Goal: Information Seeking & Learning: Learn about a topic

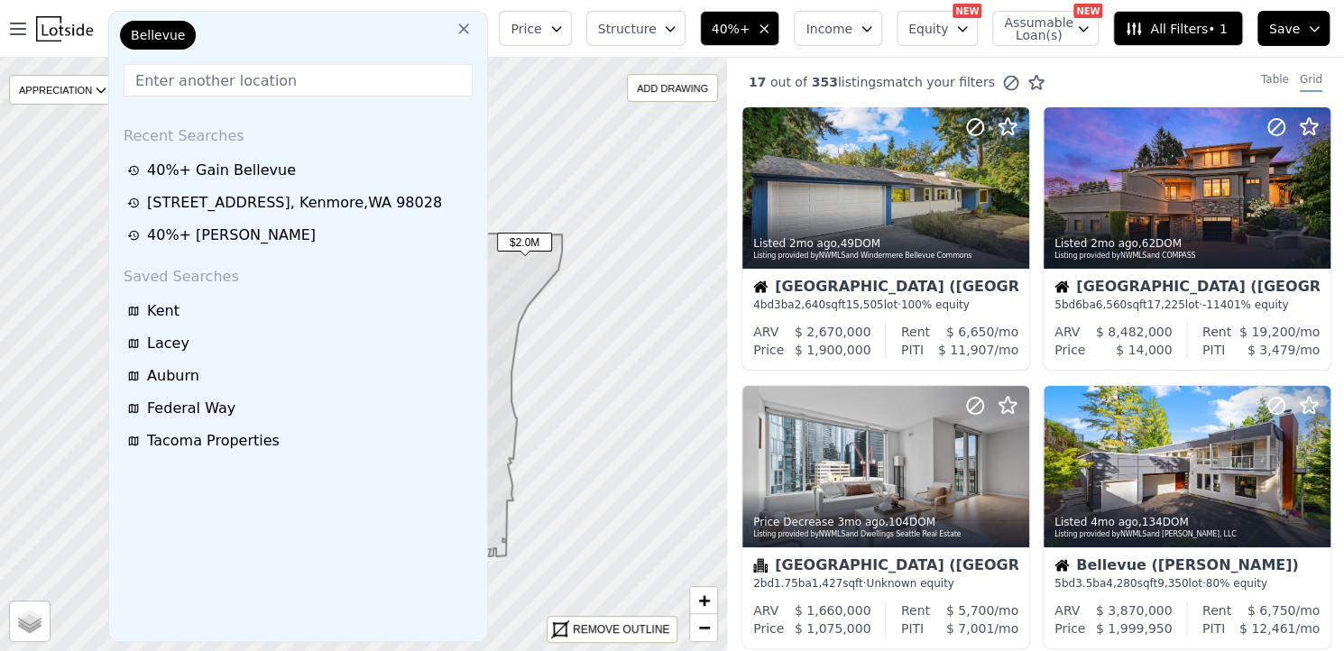
scroll to position [427, 0]
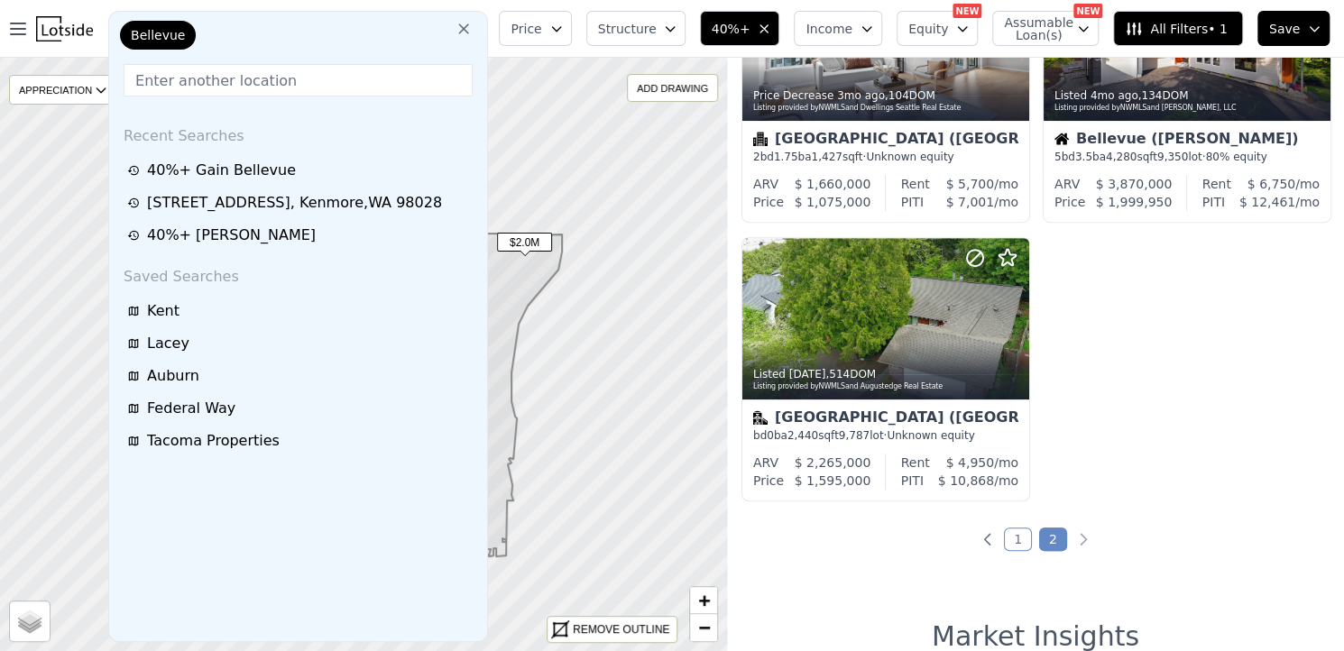
click at [473, 31] on icon at bounding box center [464, 29] width 18 height 18
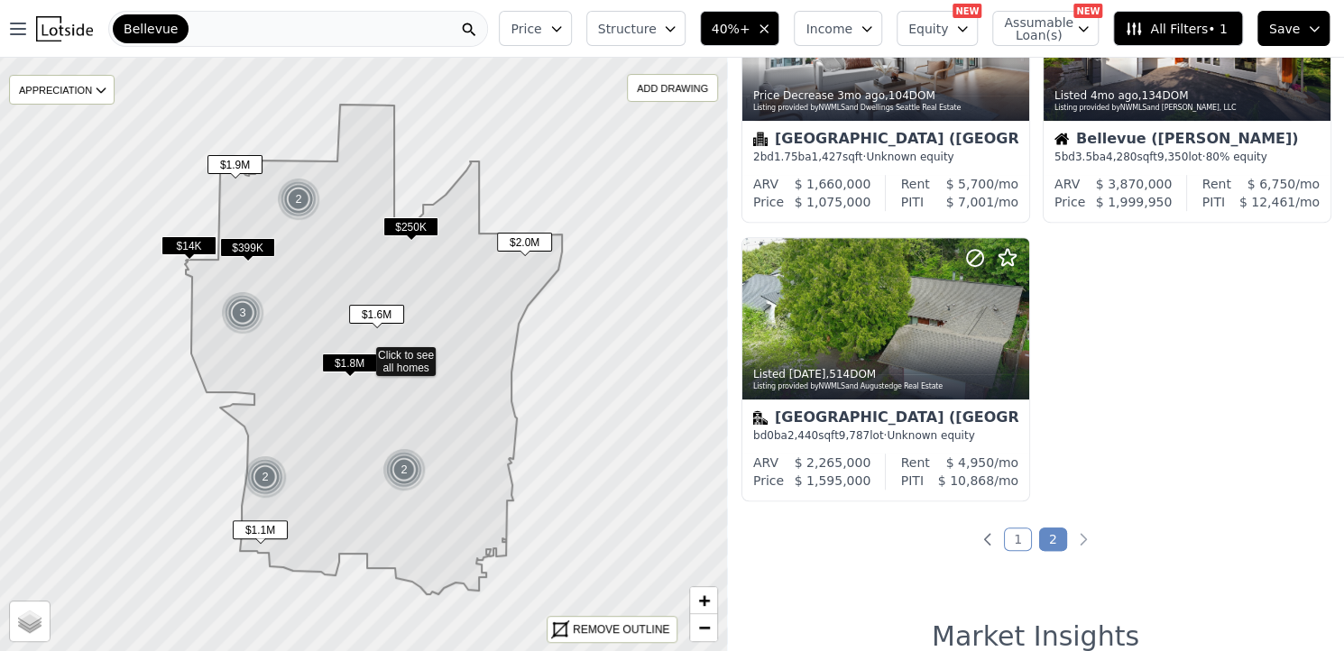
click at [366, 32] on div "Bellevue" at bounding box center [298, 29] width 380 height 36
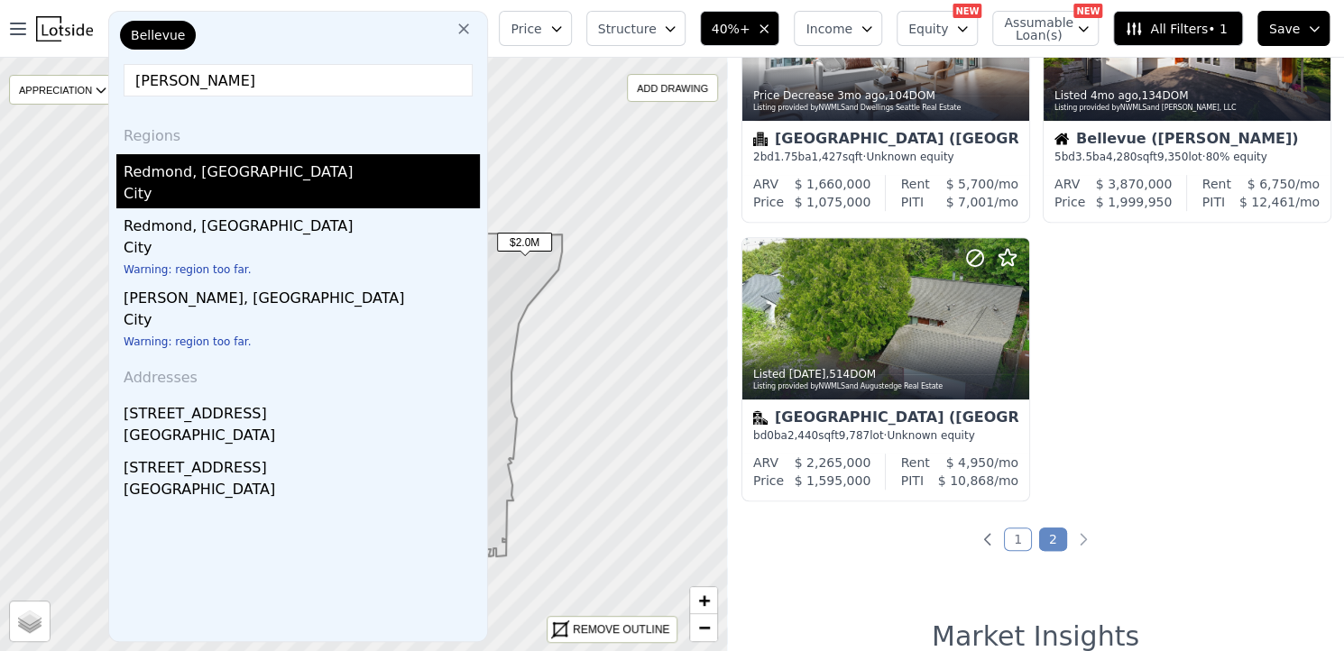
type input "Redmond"
click at [197, 161] on div "Redmond, WA" at bounding box center [302, 168] width 356 height 29
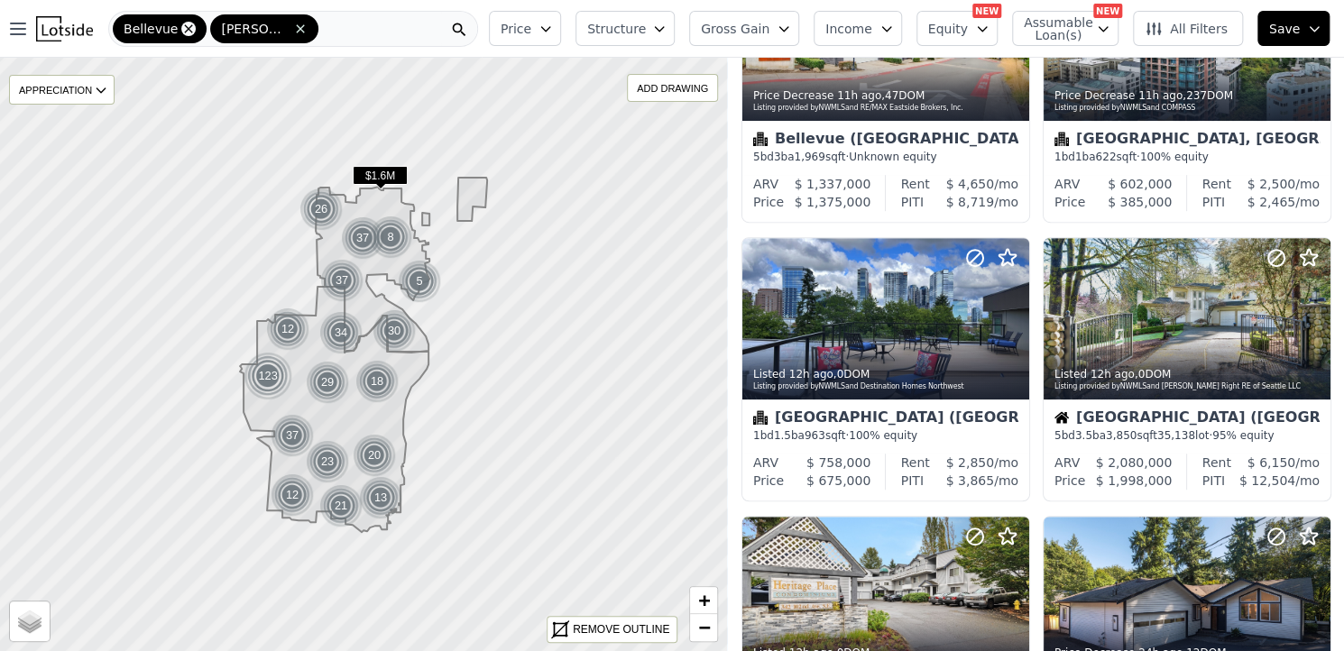
click at [181, 28] on icon at bounding box center [188, 29] width 14 height 14
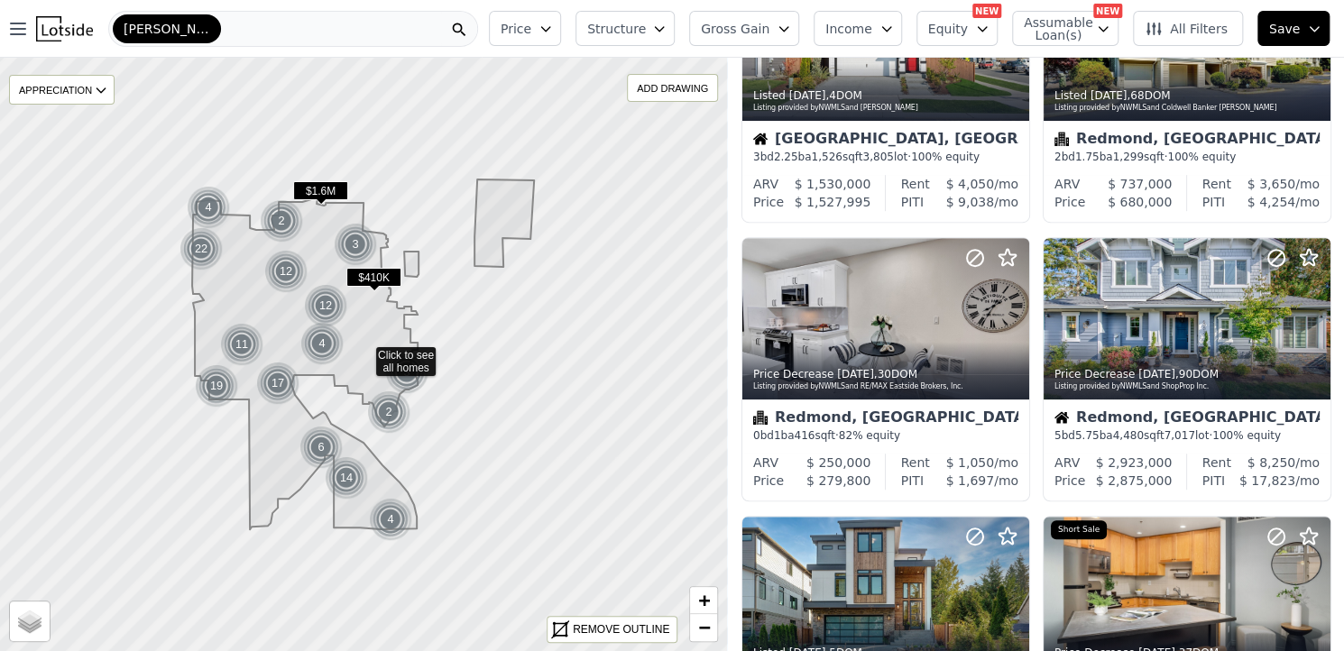
click at [765, 25] on span "Gross Gain" at bounding box center [735, 29] width 69 height 18
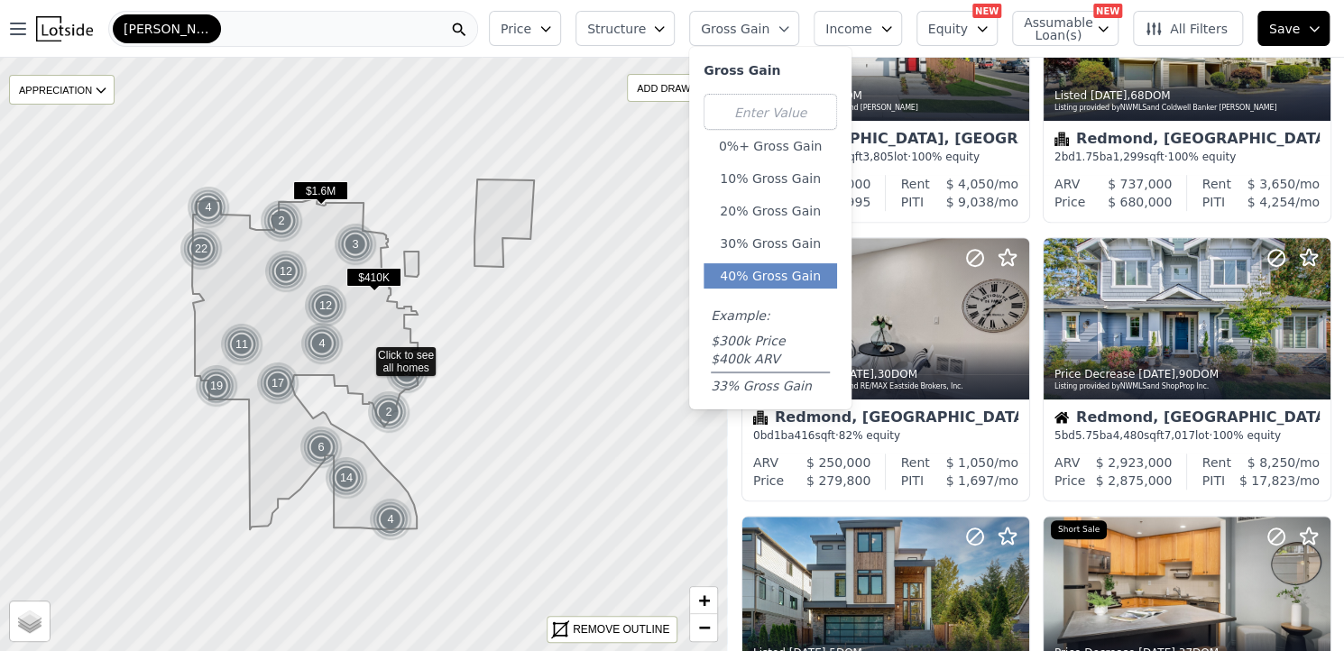
click at [751, 272] on button "40% Gross Gain" at bounding box center [771, 275] width 134 height 25
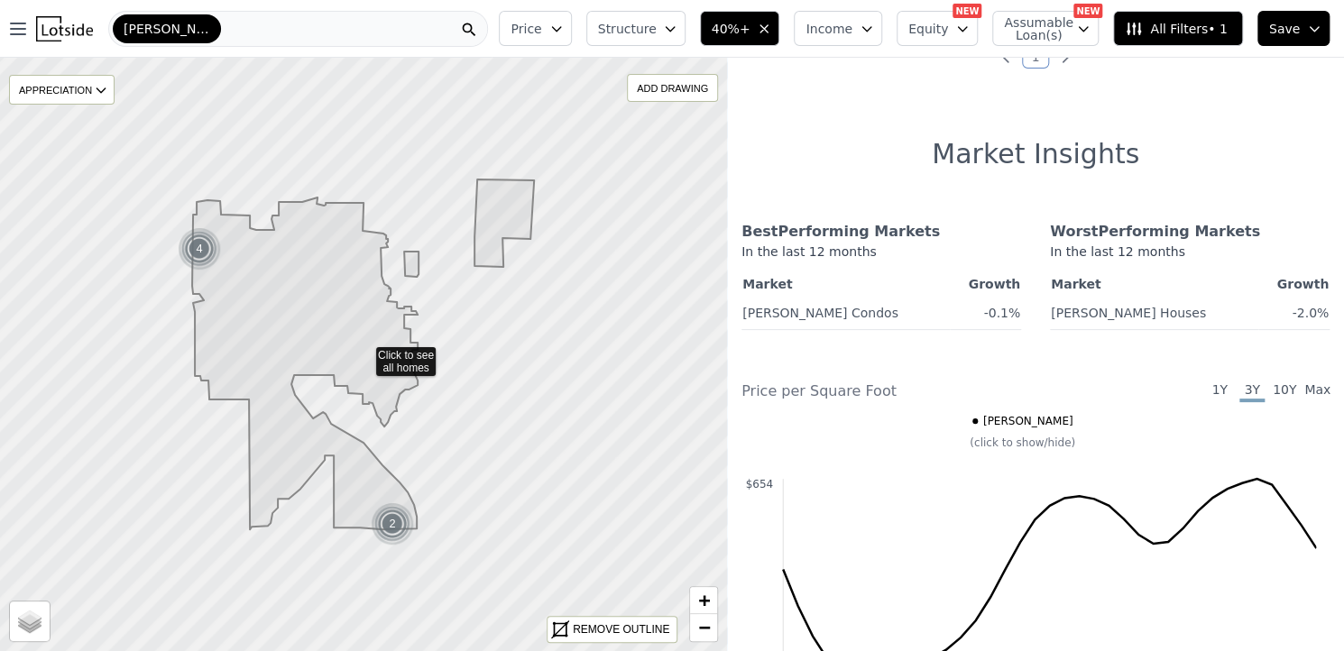
scroll to position [32, 0]
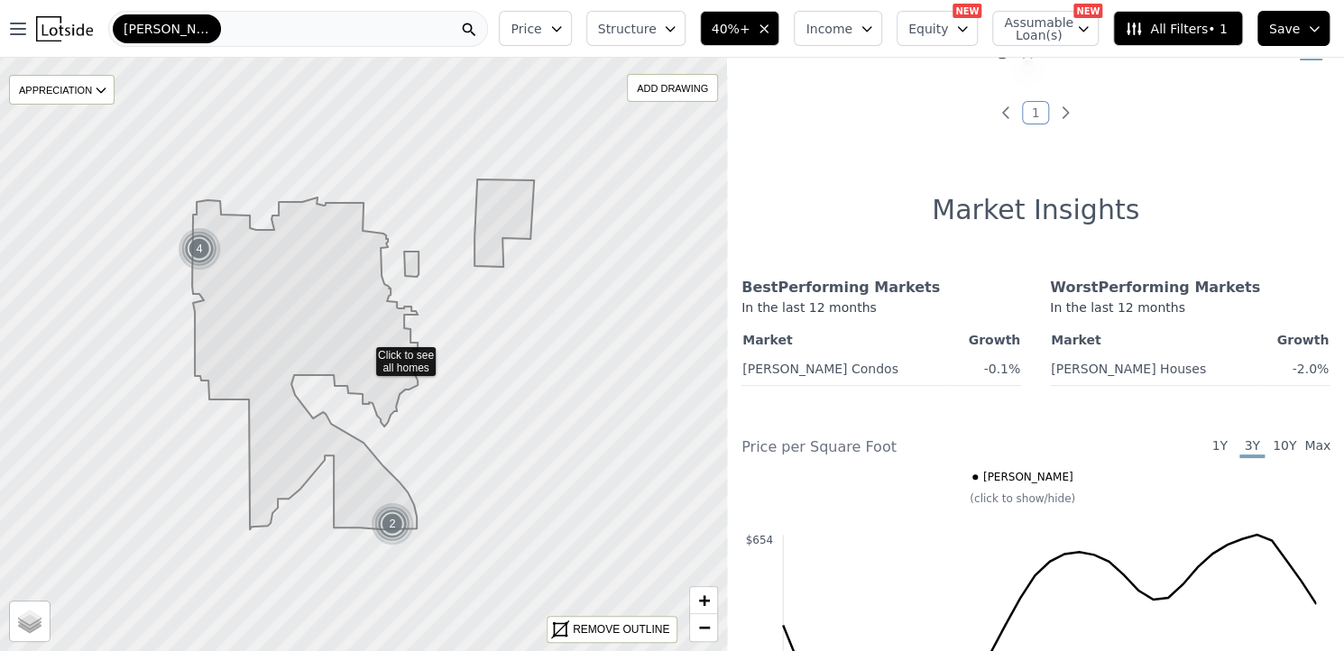
click at [1161, 26] on span "All Filters • 1" at bounding box center [1176, 29] width 102 height 18
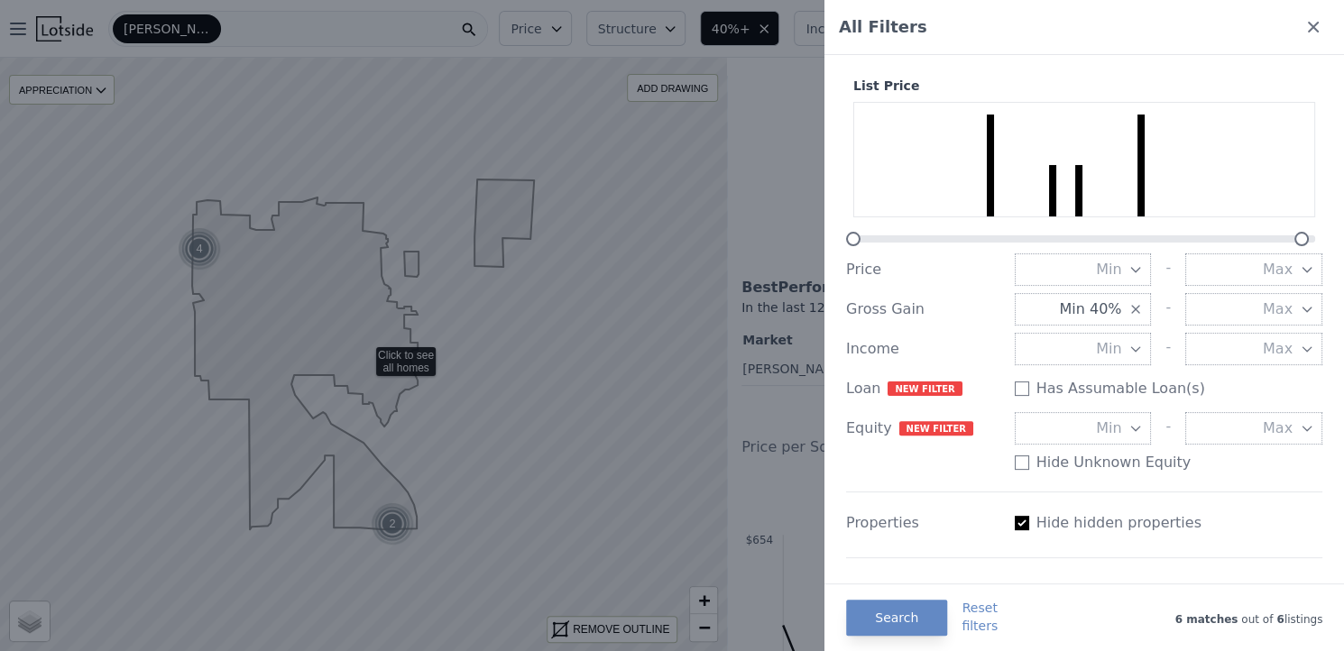
click at [387, 333] on div at bounding box center [672, 325] width 1344 height 651
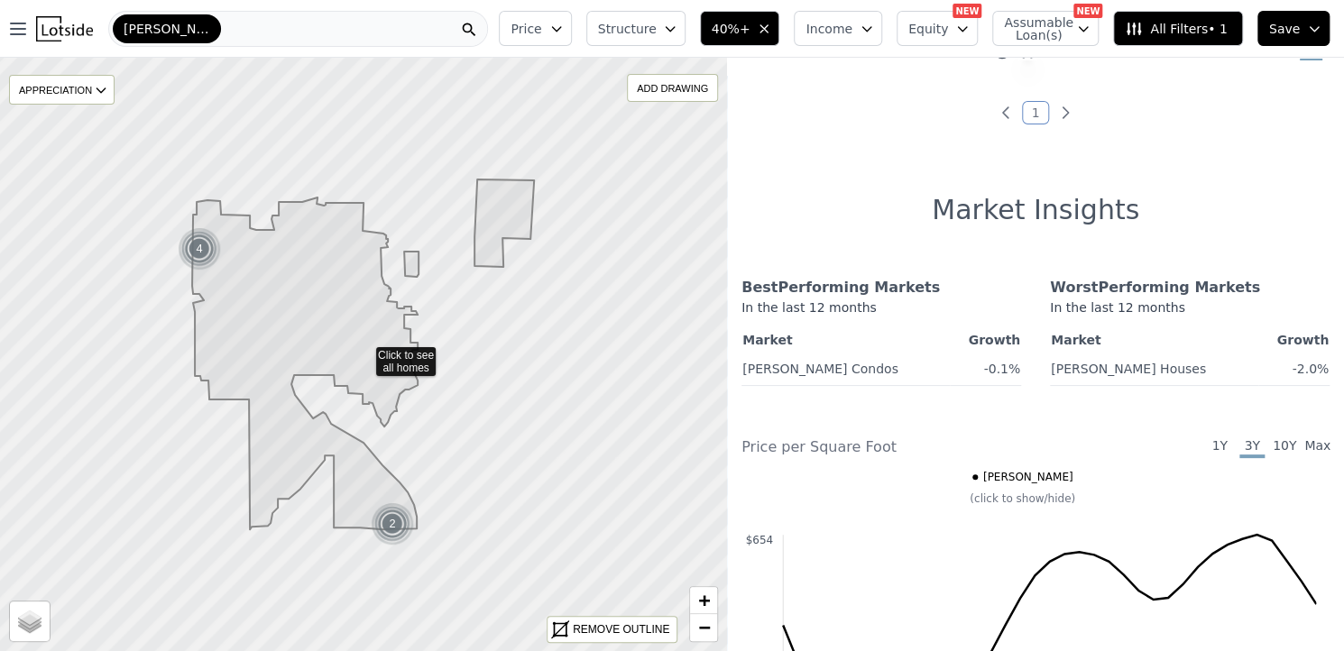
click at [388, 351] on icon at bounding box center [363, 355] width 342 height 350
click at [396, 521] on img at bounding box center [393, 524] width 44 height 43
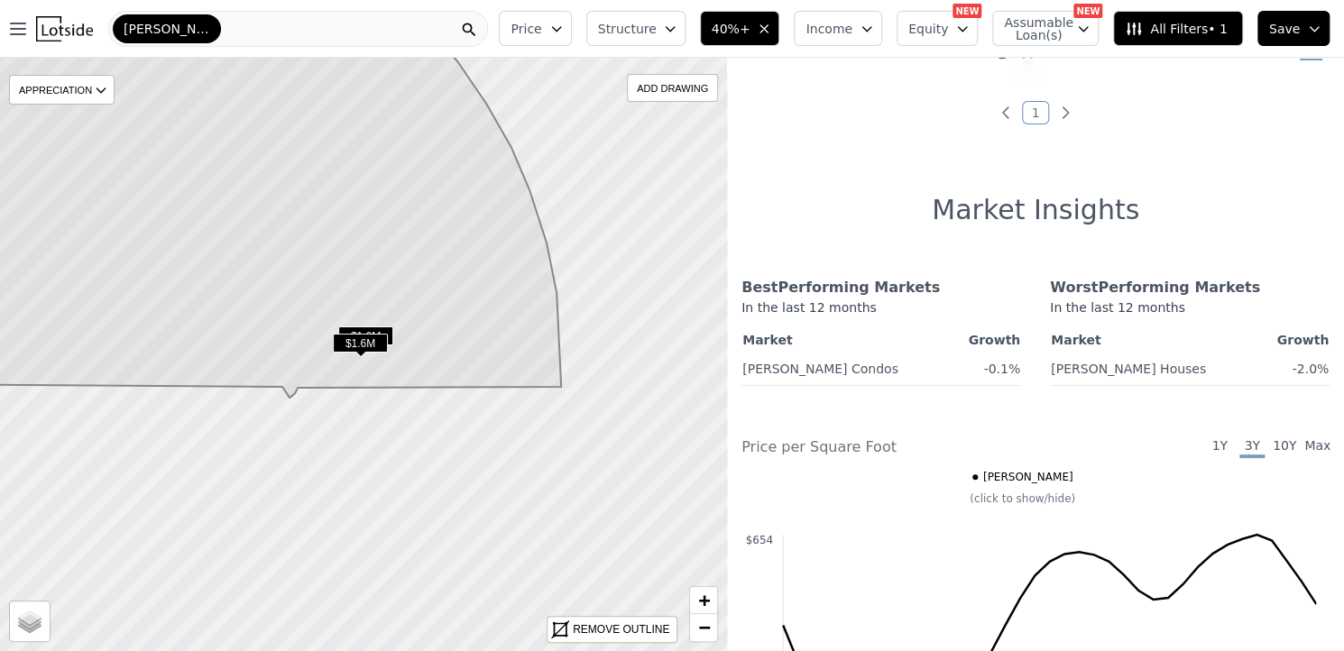
click at [356, 344] on span "$1.6M" at bounding box center [360, 343] width 55 height 19
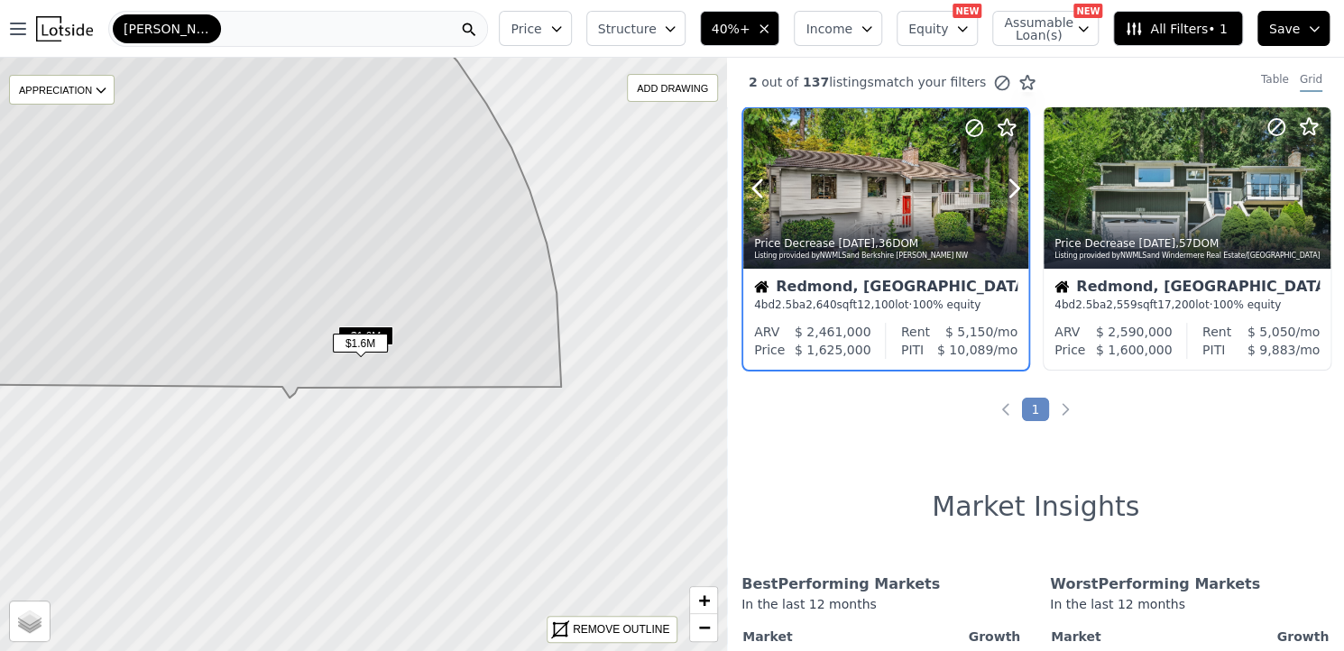
click at [902, 193] on div at bounding box center [885, 188] width 285 height 161
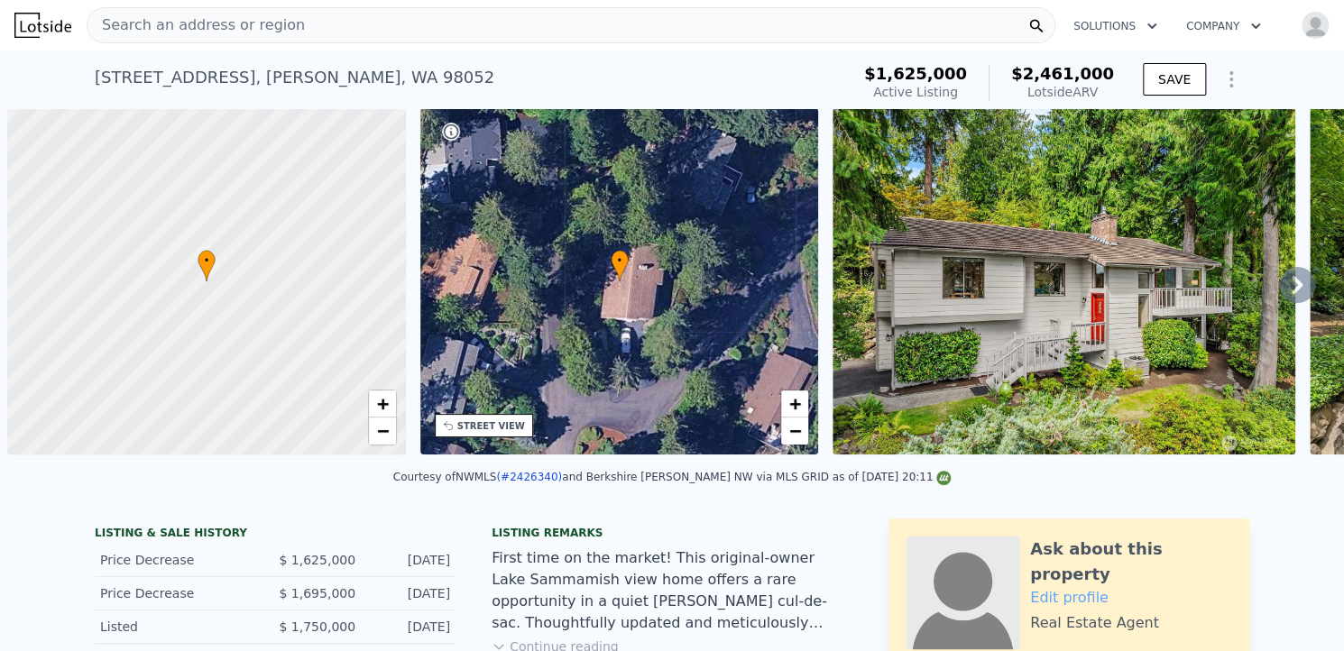
scroll to position [0, 7]
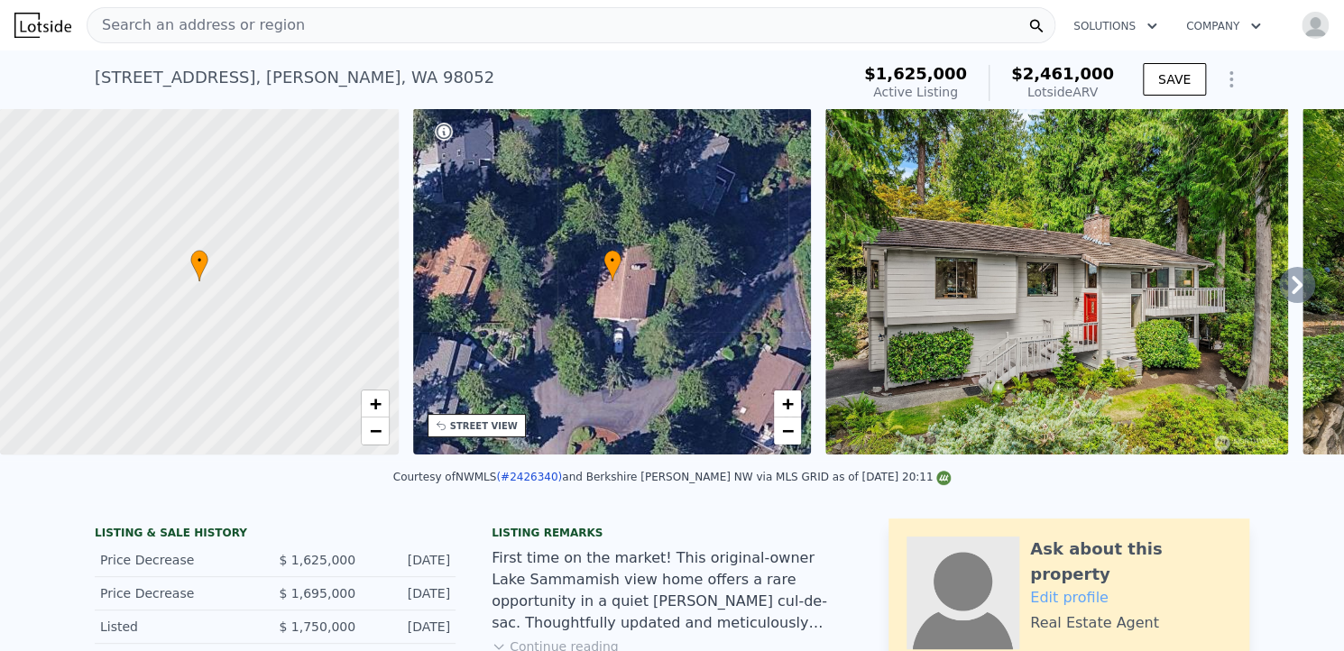
drag, startPoint x: 78, startPoint y: 77, endPoint x: 1102, endPoint y: 95, distance: 1024.2
click at [1102, 95] on div "18939 NE 20th Ct , Redmond , WA 98052 Active at $1.625m (~ARV $2.461m ) $1,625,…" at bounding box center [672, 80] width 1344 height 58
copy div "18939 NE 20th Ct , Redmond , WA 98052 Active at $1.625m (~ARV $2.461m ) $1,625,…"
drag, startPoint x: 479, startPoint y: 490, endPoint x: 580, endPoint y: 499, distance: 101.4
click at [580, 499] on div "Courtesy of NWMLS (#2426340) and Berkshire Hathaway HS NW via MLS GRID as of 10…" at bounding box center [672, 482] width 1344 height 43
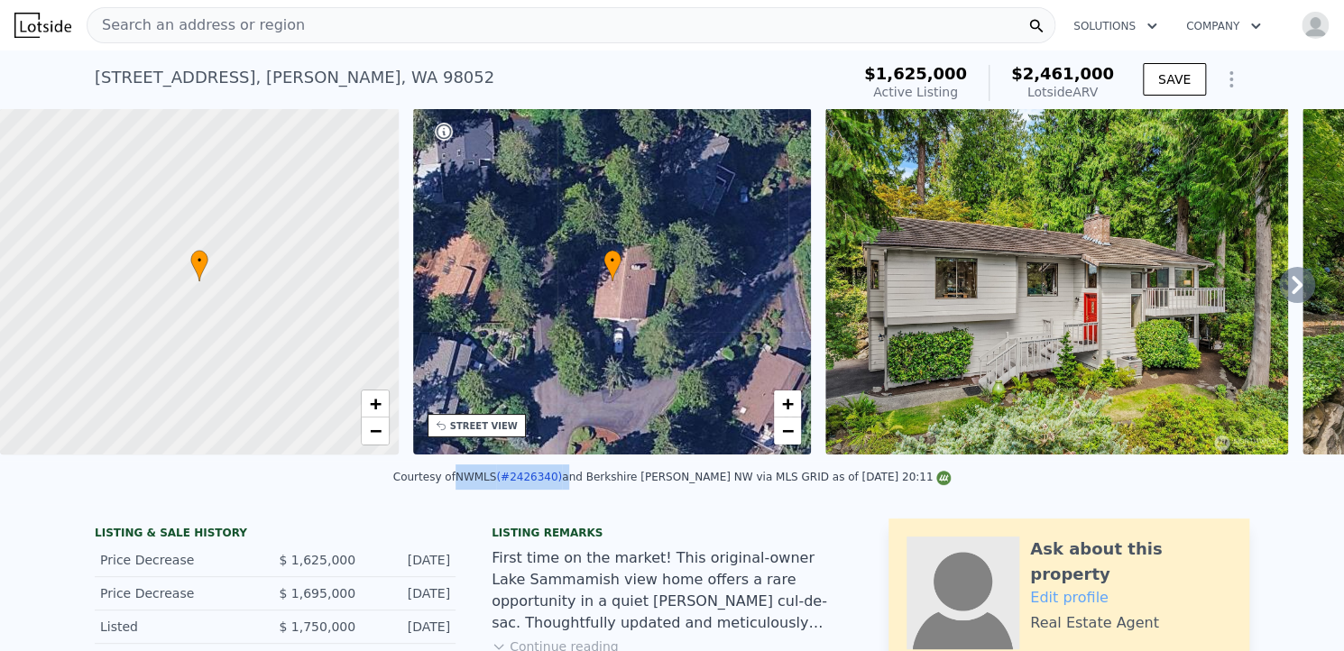
copy div "NWMLS (#2426340)"
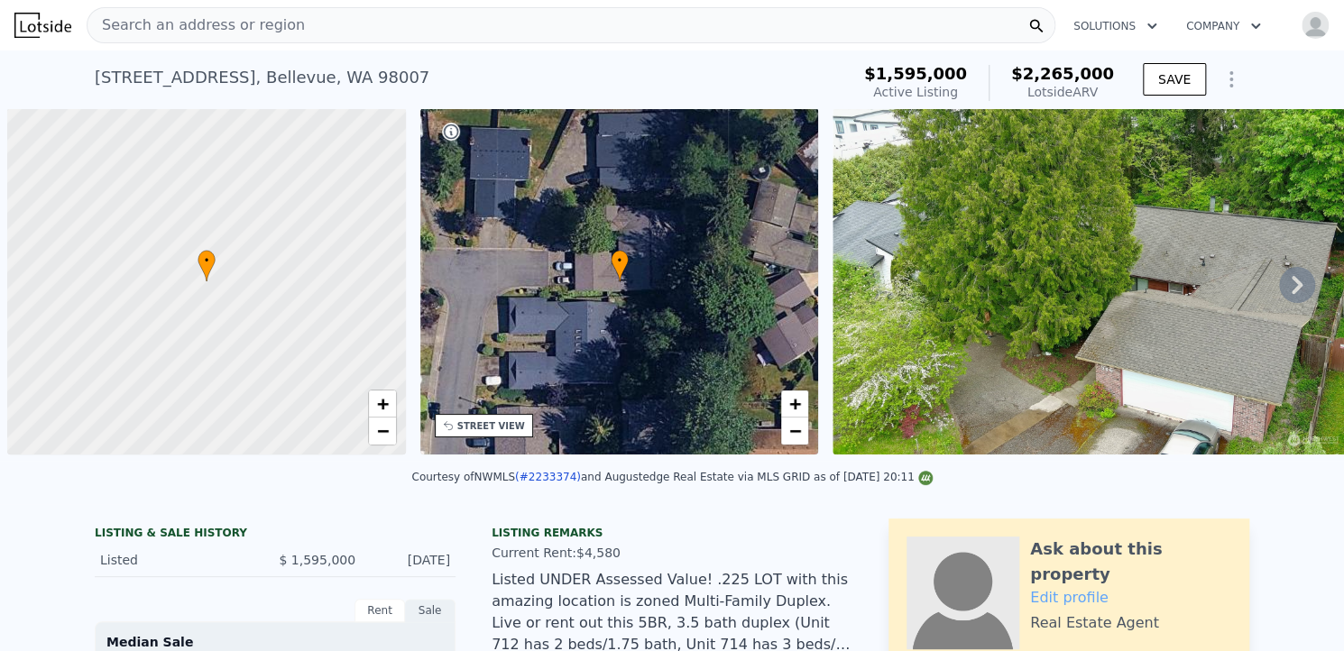
scroll to position [0, 7]
